Goal: Task Accomplishment & Management: Manage account settings

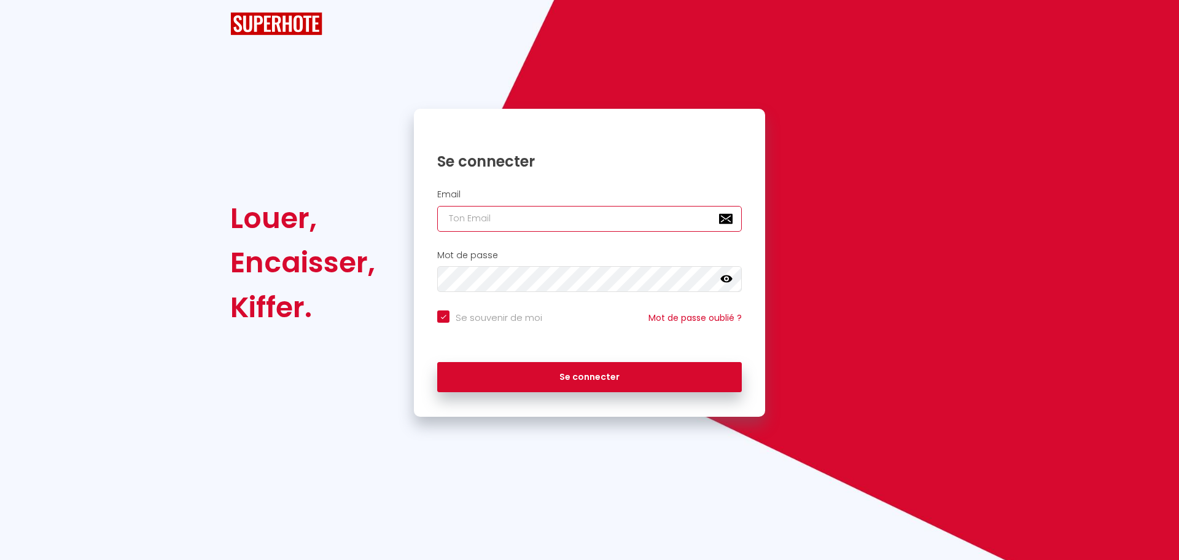
click at [606, 211] on input "email" at bounding box center [589, 219] width 305 height 26
checkbox input "true"
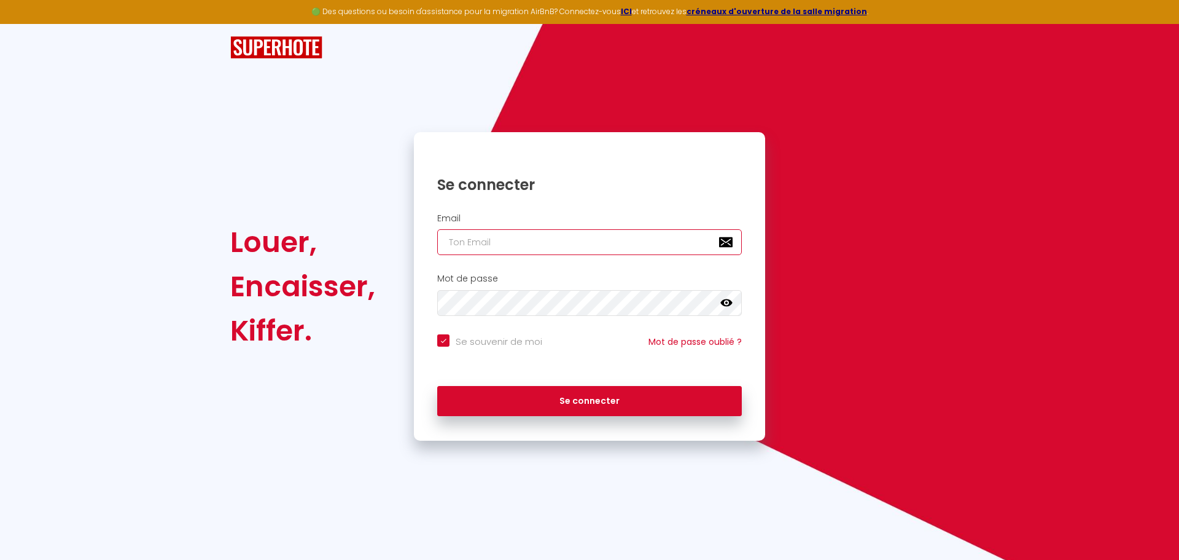
type input "[EMAIL_ADDRESS][DOMAIN_NAME]"
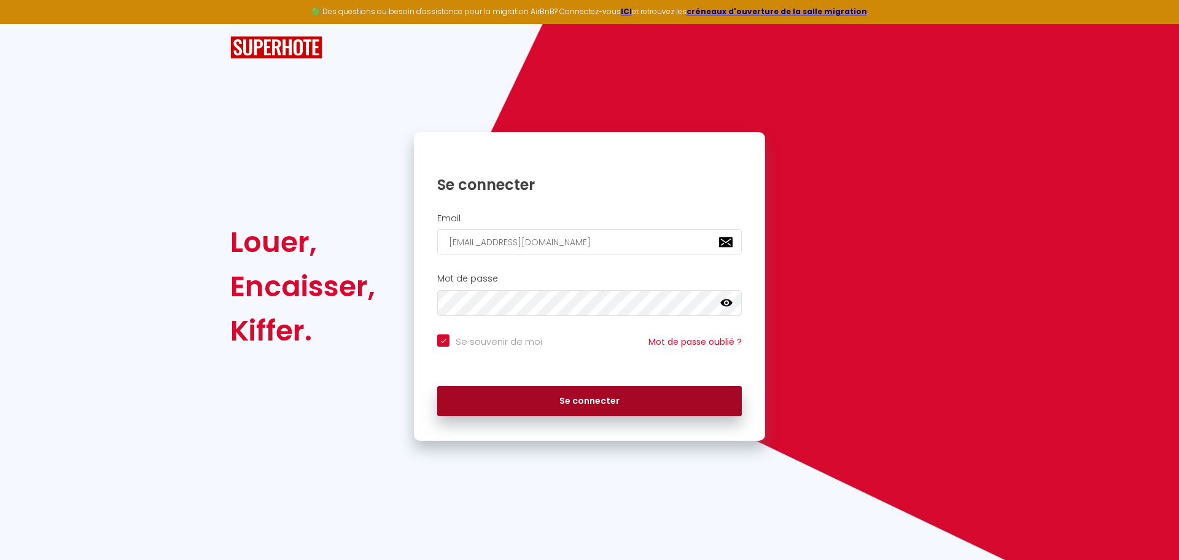
click at [622, 407] on button "Se connecter" at bounding box center [589, 401] width 305 height 31
checkbox input "true"
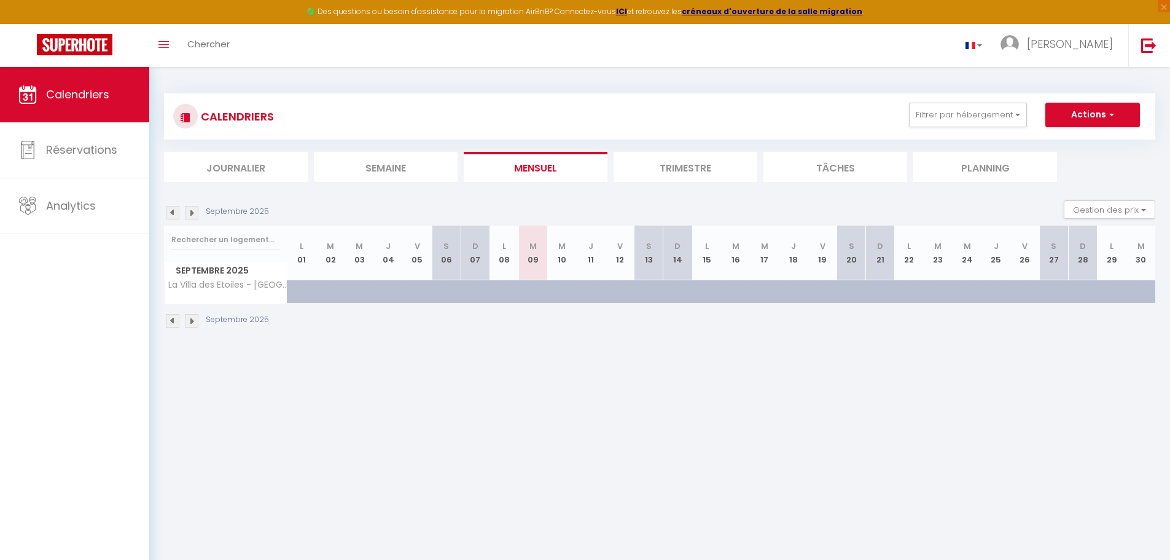
click at [174, 322] on img at bounding box center [173, 321] width 14 height 14
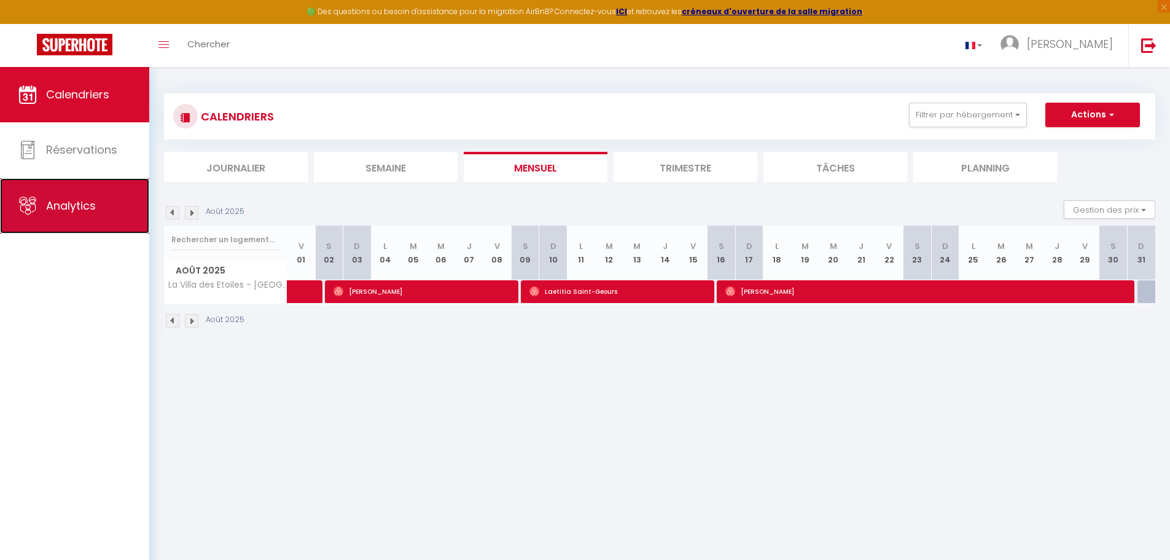
click at [94, 221] on link "Analytics" at bounding box center [74, 205] width 149 height 55
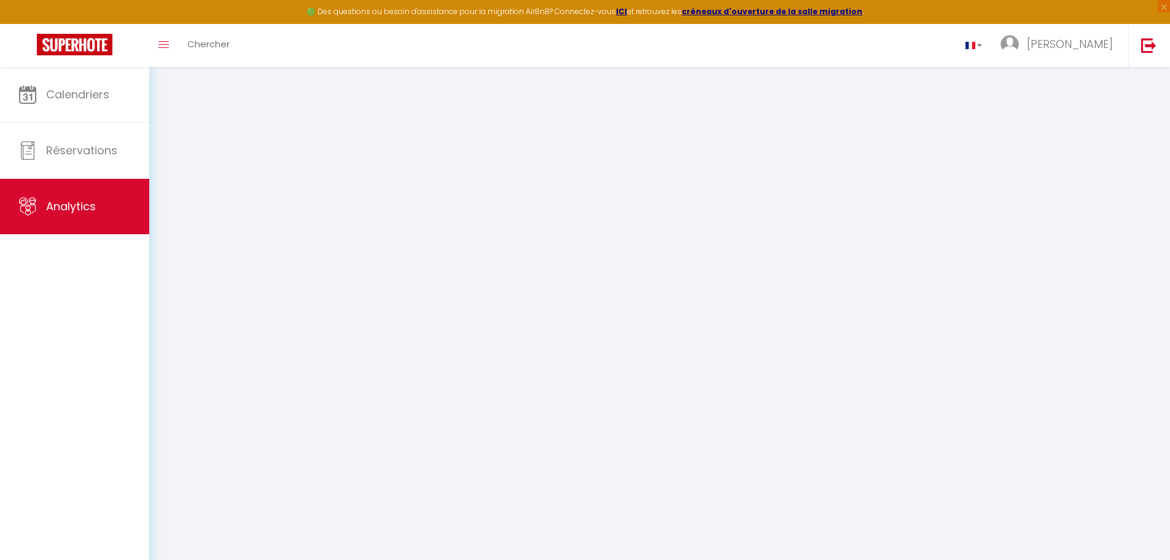
select select "2025"
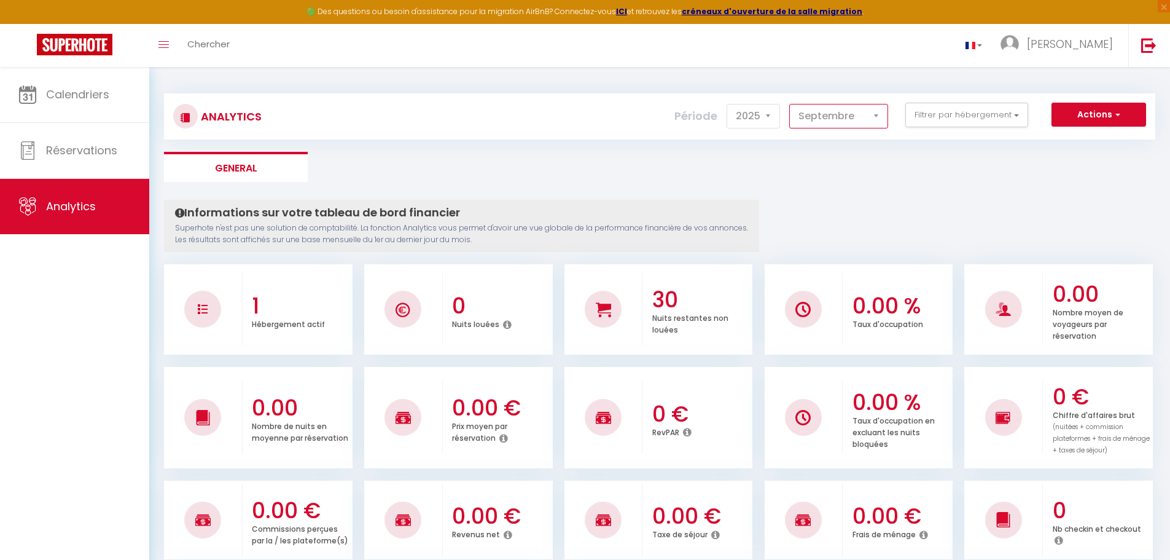
click at [820, 115] on select "[PERSON_NAME] Mars [PERSON_NAME] Juin Juillet Août Septembre Octobre Novembre D…" at bounding box center [838, 116] width 99 height 25
select select "8"
click at [790, 104] on select "[PERSON_NAME] Mars [PERSON_NAME] Juin Juillet Août Septembre Octobre Novembre D…" at bounding box center [838, 116] width 99 height 25
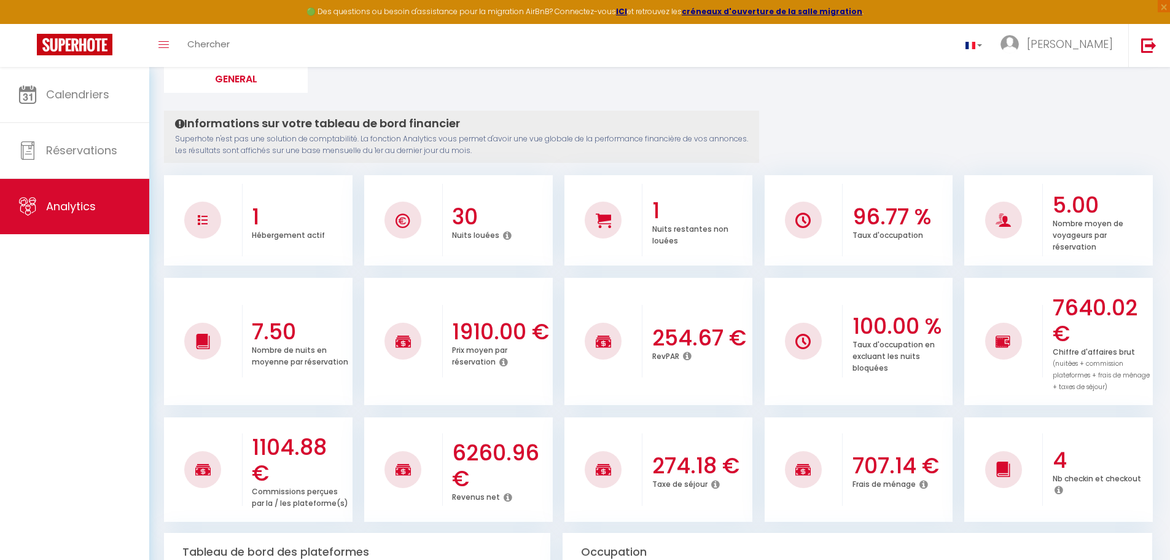
scroll to position [184, 0]
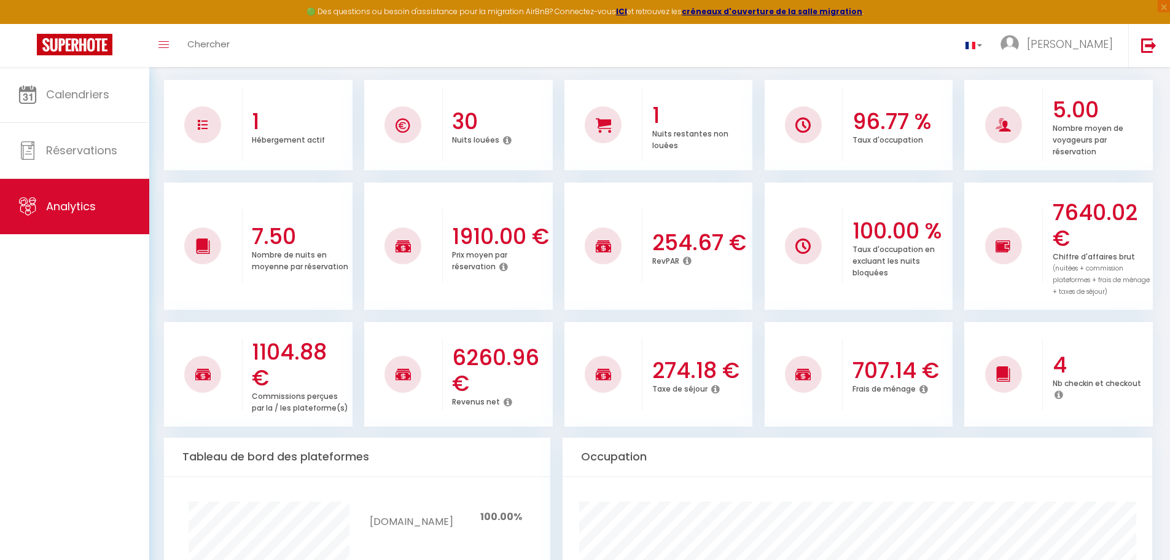
click at [504, 403] on icon at bounding box center [508, 402] width 9 height 10
click at [727, 336] on li "274.18 € Taxe de séjour" at bounding box center [658, 374] width 189 height 104
click at [711, 388] on icon at bounding box center [715, 389] width 9 height 10
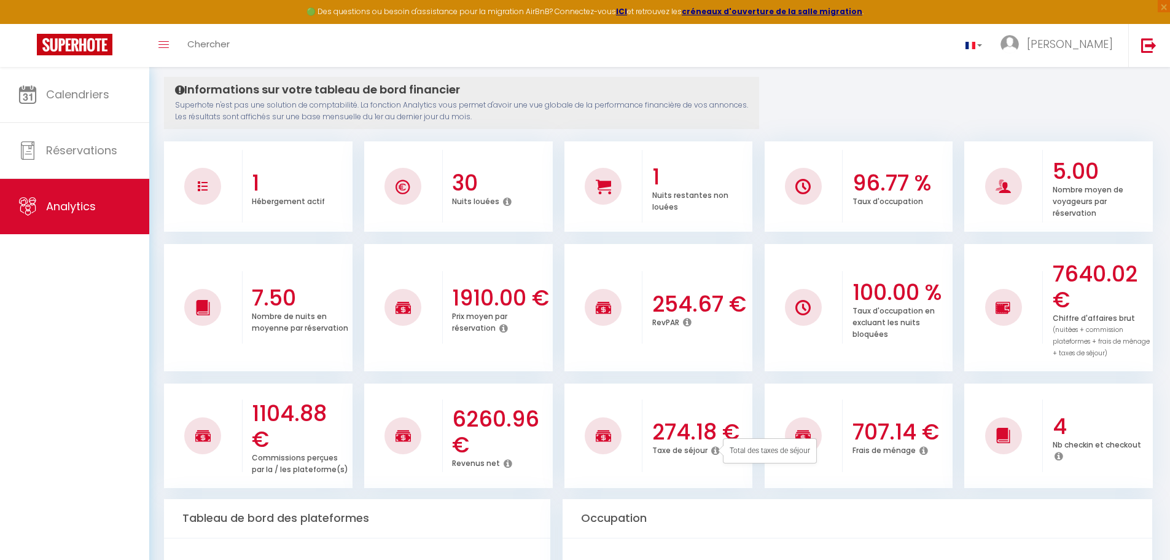
scroll to position [0, 0]
